Goal: Task Accomplishment & Management: Complete application form

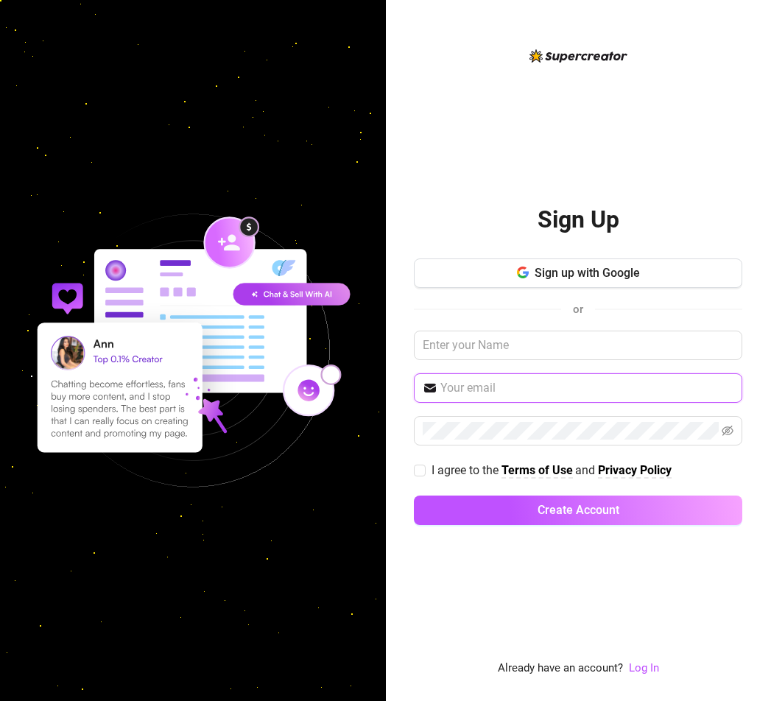
click at [466, 387] on input "text" at bounding box center [586, 388] width 293 height 18
paste input "[PERSON_NAME][EMAIL_ADDRESS][DOMAIN_NAME]"
type input "[PERSON_NAME][EMAIL_ADDRESS][DOMAIN_NAME]"
click at [478, 441] on span at bounding box center [578, 430] width 329 height 29
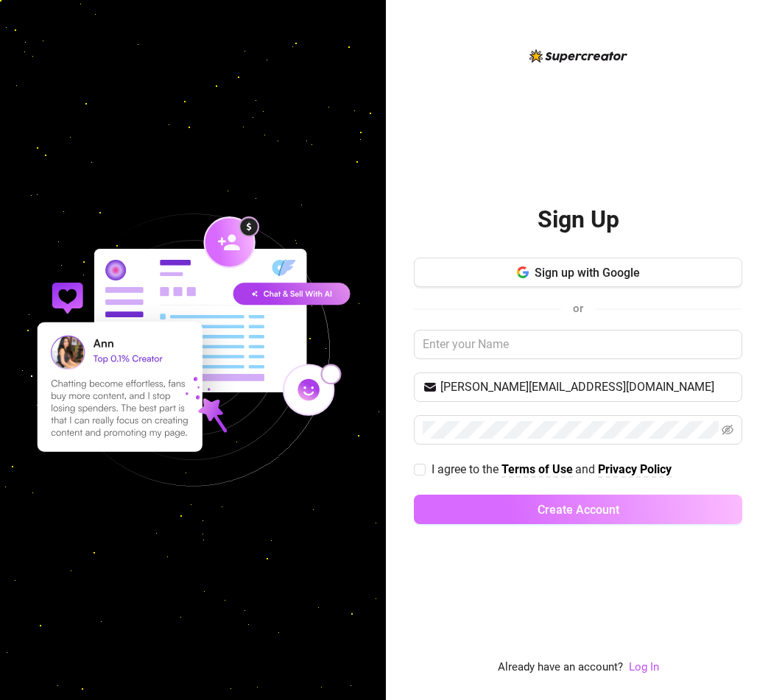
click at [547, 506] on span "Create Account" at bounding box center [579, 510] width 82 height 14
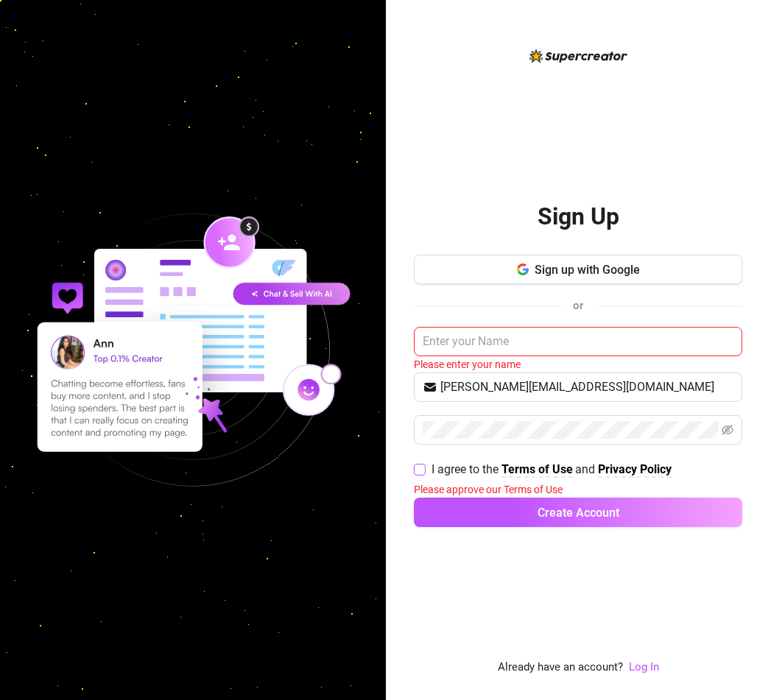
click at [422, 476] on span at bounding box center [420, 470] width 12 height 12
click at [422, 474] on input "I agree to the Terms of Use and Privacy Policy" at bounding box center [419, 469] width 10 height 10
checkbox input "true"
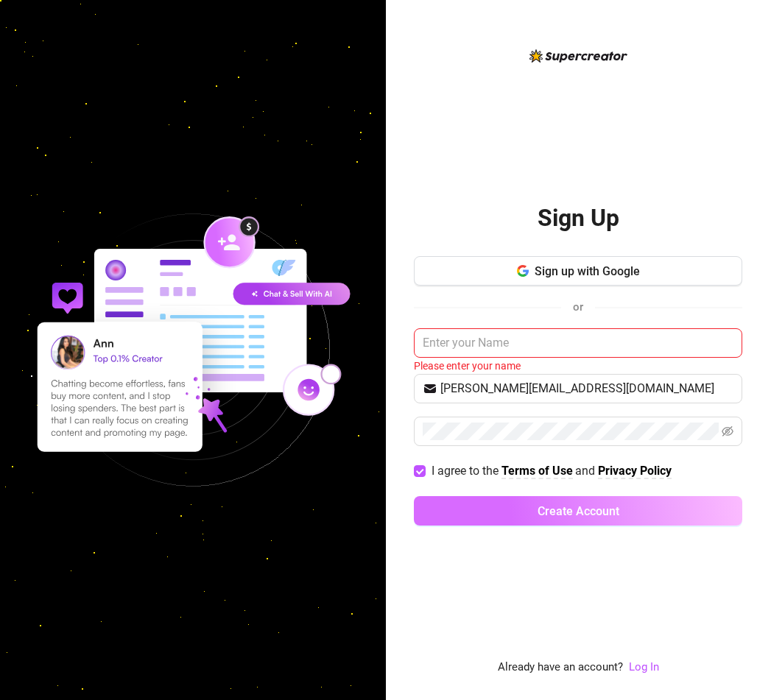
click at [487, 510] on button "Create Account" at bounding box center [578, 510] width 329 height 29
click at [493, 510] on button "Create Account" at bounding box center [578, 510] width 329 height 29
click at [496, 510] on button "Create Account" at bounding box center [578, 510] width 329 height 29
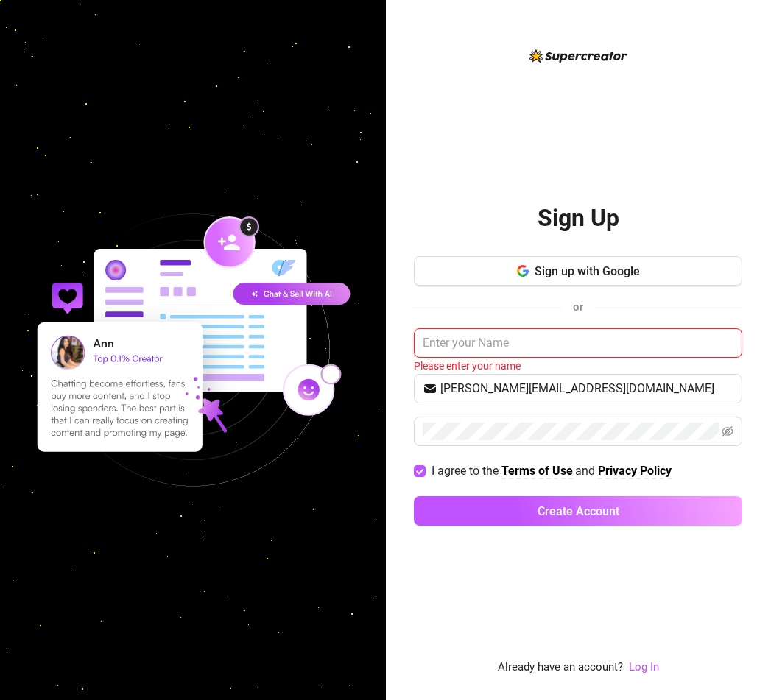
click at [479, 348] on input "text" at bounding box center [578, 343] width 329 height 29
click at [546, 386] on input "[PERSON_NAME][EMAIL_ADDRESS][DOMAIN_NAME]" at bounding box center [586, 389] width 293 height 18
click at [493, 347] on input "text" at bounding box center [578, 343] width 329 height 29
